Goal: Find specific page/section

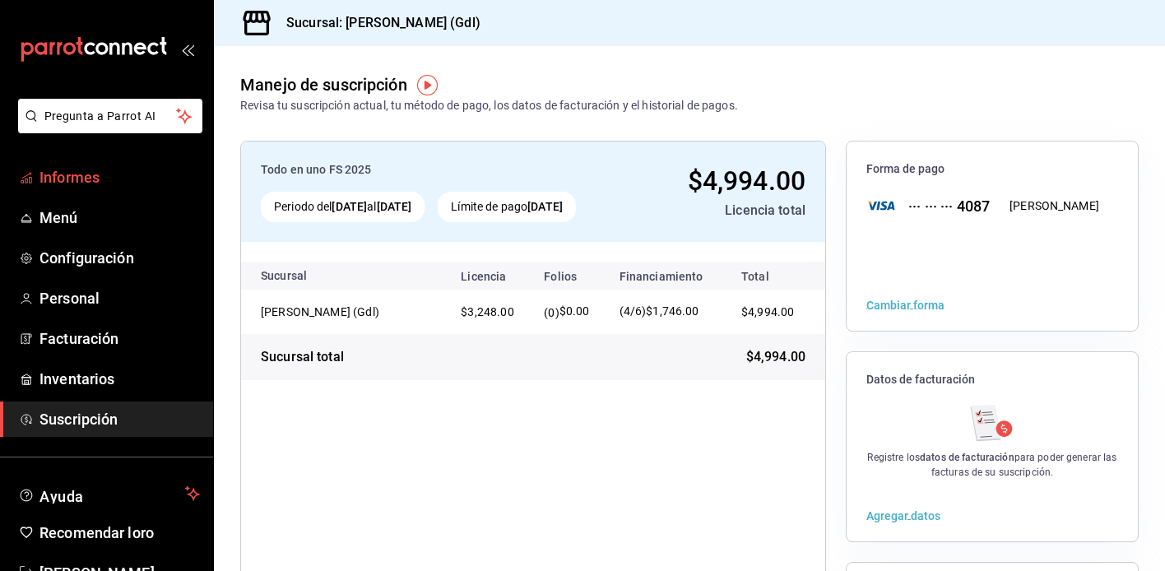
click at [82, 185] on font "Informes" at bounding box center [70, 177] width 60 height 17
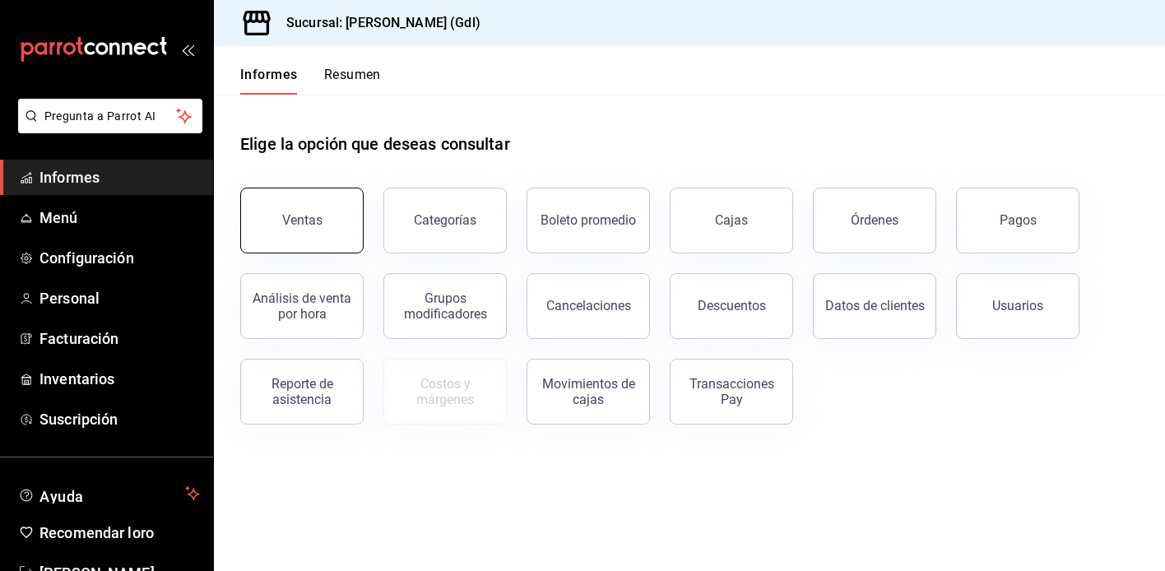
click at [301, 231] on button "Ventas" at bounding box center [301, 221] width 123 height 66
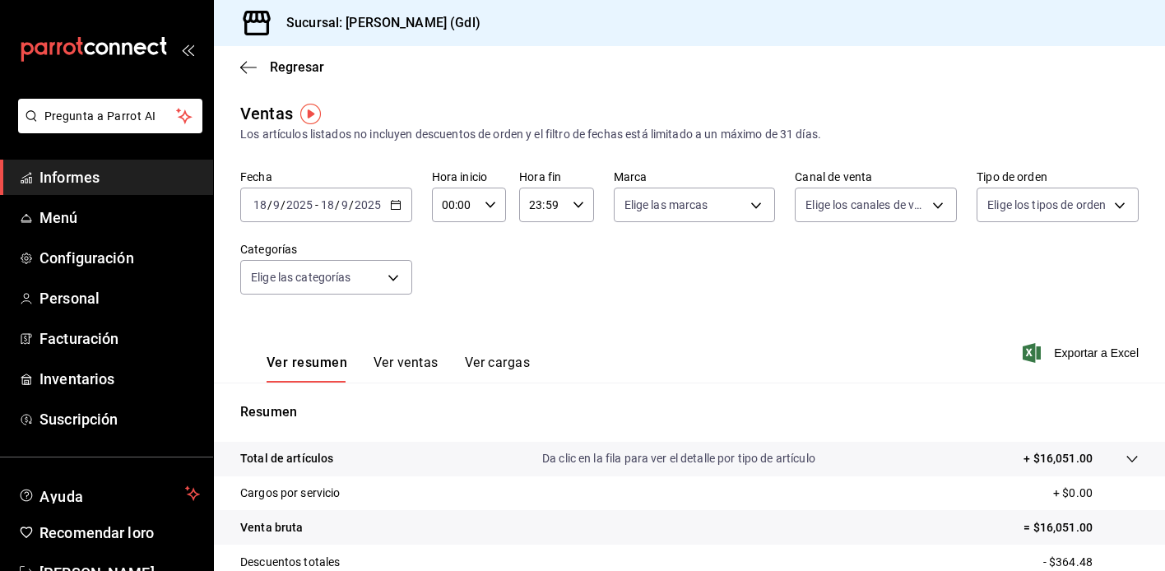
click at [93, 179] on font "Informes" at bounding box center [70, 177] width 60 height 17
